Goal: Find specific page/section

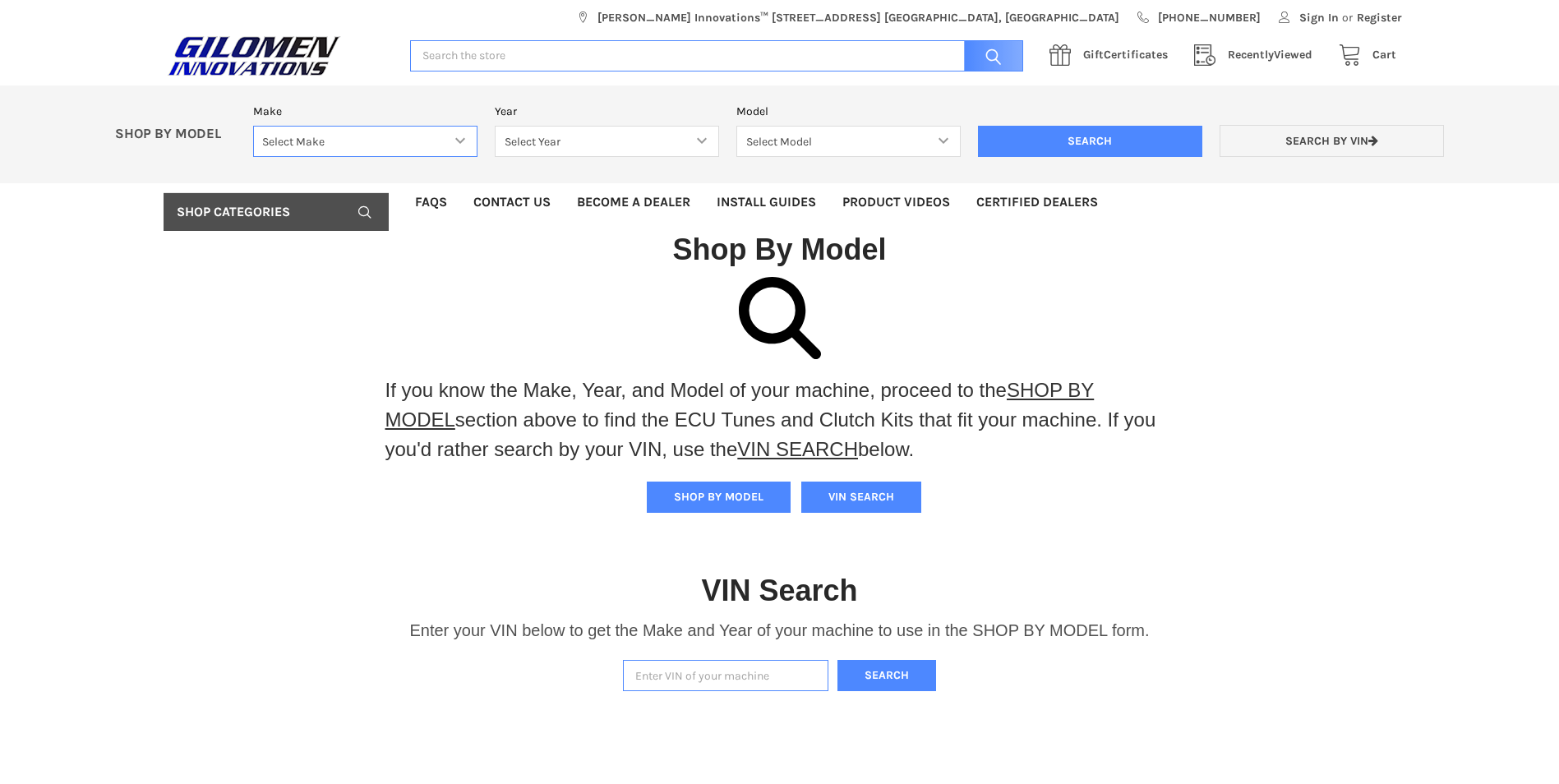
click at [454, 142] on select "Select Make Bobcat UTV Gravely UTV ACE 900 RANGER 570 Ranger 700 / 800 RANGER 9…" at bounding box center [365, 141] width 225 height 32
select select "330"
click at [253, 126] on select "Select Make Bobcat UTV Gravely UTV ACE 900 RANGER 570 Ranger 700 / 800 RANGER 9…" at bounding box center [365, 141] width 225 height 32
click at [689, 137] on select "Select Year [DATE] 2018 2019 2020 2021 2022 2023 2024 2025" at bounding box center [607, 141] width 225 height 32
select select "332"
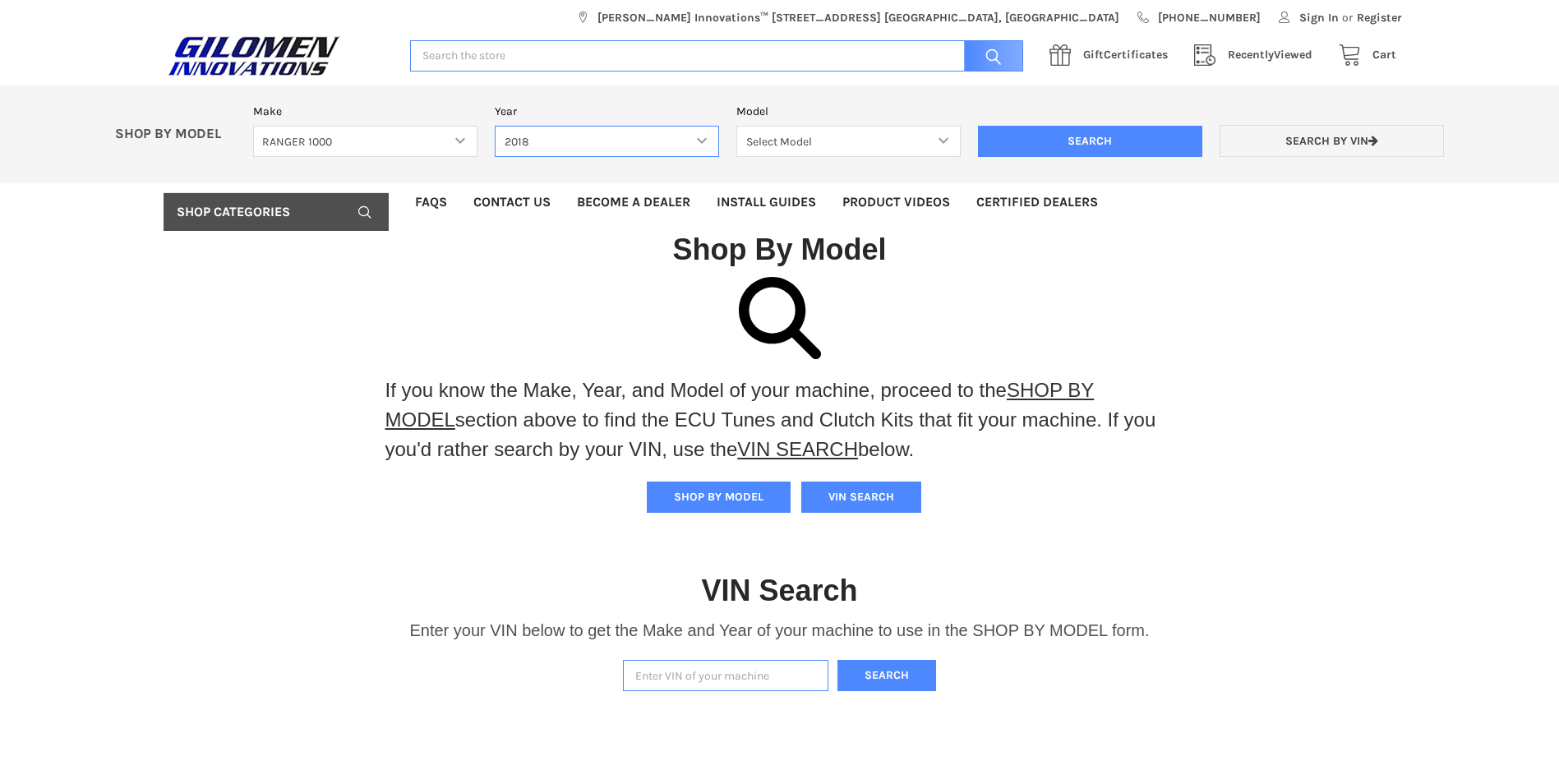
click at [495, 126] on select "Select Year [DATE] 2018 2019 2020 2021 2022 2023 2024 2025" at bounding box center [607, 141] width 225 height 32
click at [902, 140] on select "Select Model Ranger 1000 XP Ranger 1000 Crew Ranger 1000 Northstar Ranger 1000 …" at bounding box center [849, 141] width 225 height 32
select select "110"
click at [737, 126] on select "Select Model Ranger 1000 XP Ranger 1000 Crew Ranger 1000 Northstar Ranger 1000 …" at bounding box center [849, 141] width 225 height 32
click at [1163, 145] on input "Search" at bounding box center [1090, 141] width 225 height 31
